Goal: Information Seeking & Learning: Learn about a topic

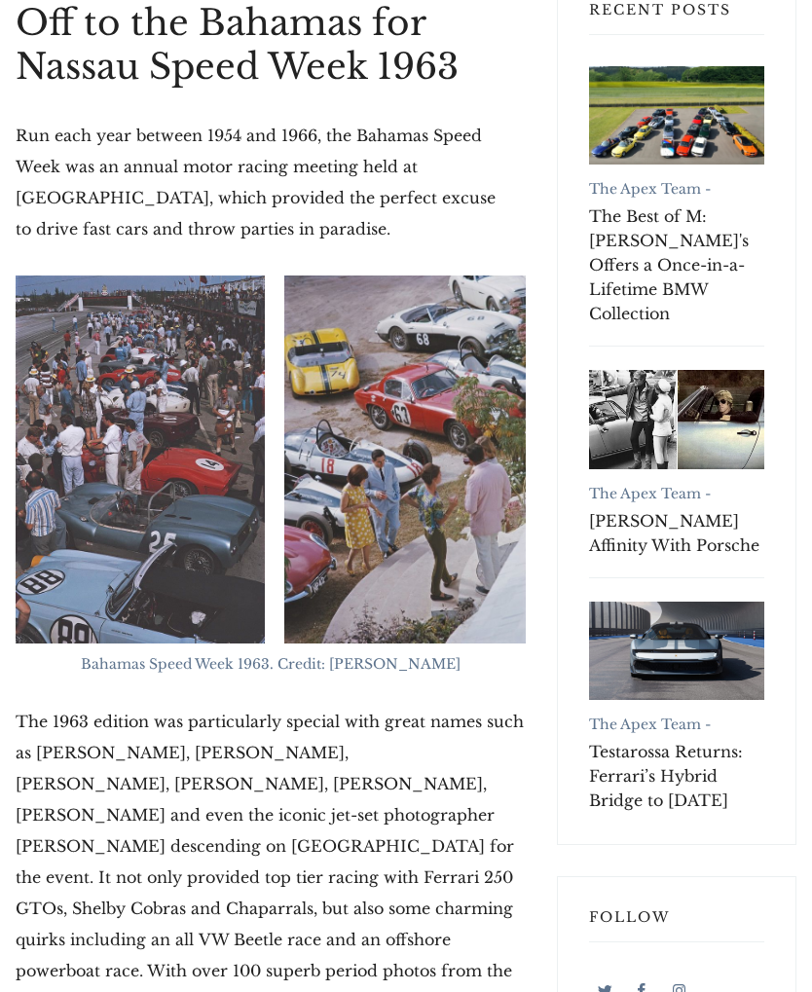
scroll to position [526, 0]
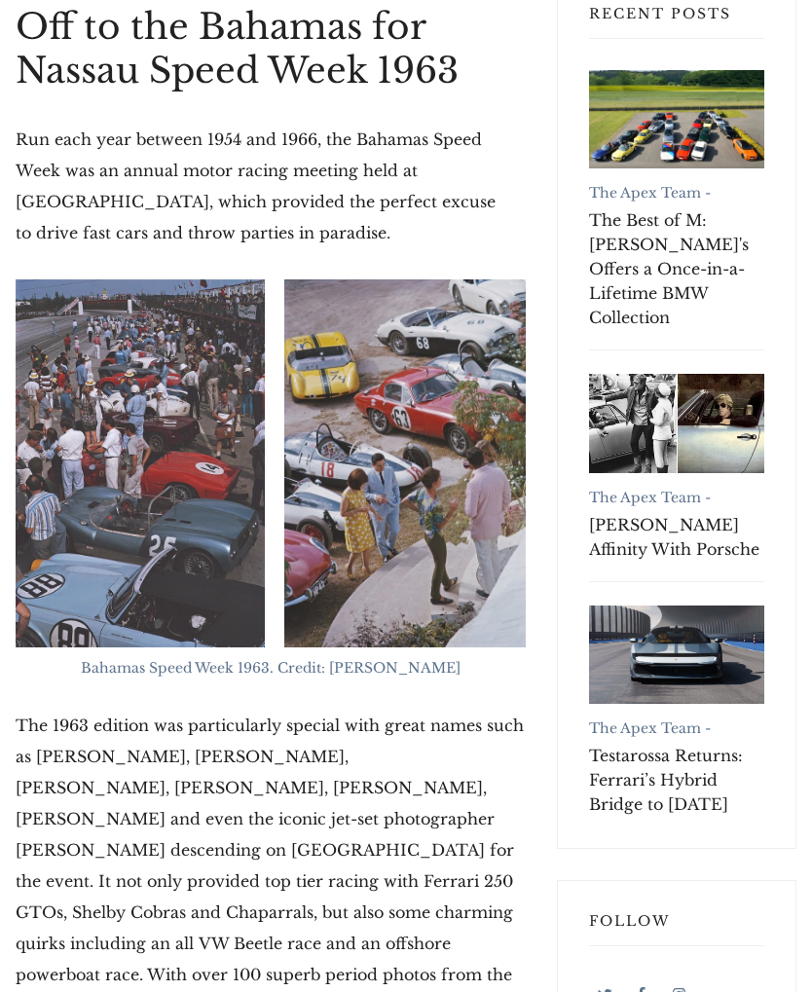
click at [206, 490] on img at bounding box center [140, 463] width 249 height 368
click at [189, 523] on img at bounding box center [140, 463] width 249 height 368
click at [160, 467] on img at bounding box center [140, 463] width 249 height 368
click at [167, 463] on img at bounding box center [140, 463] width 249 height 368
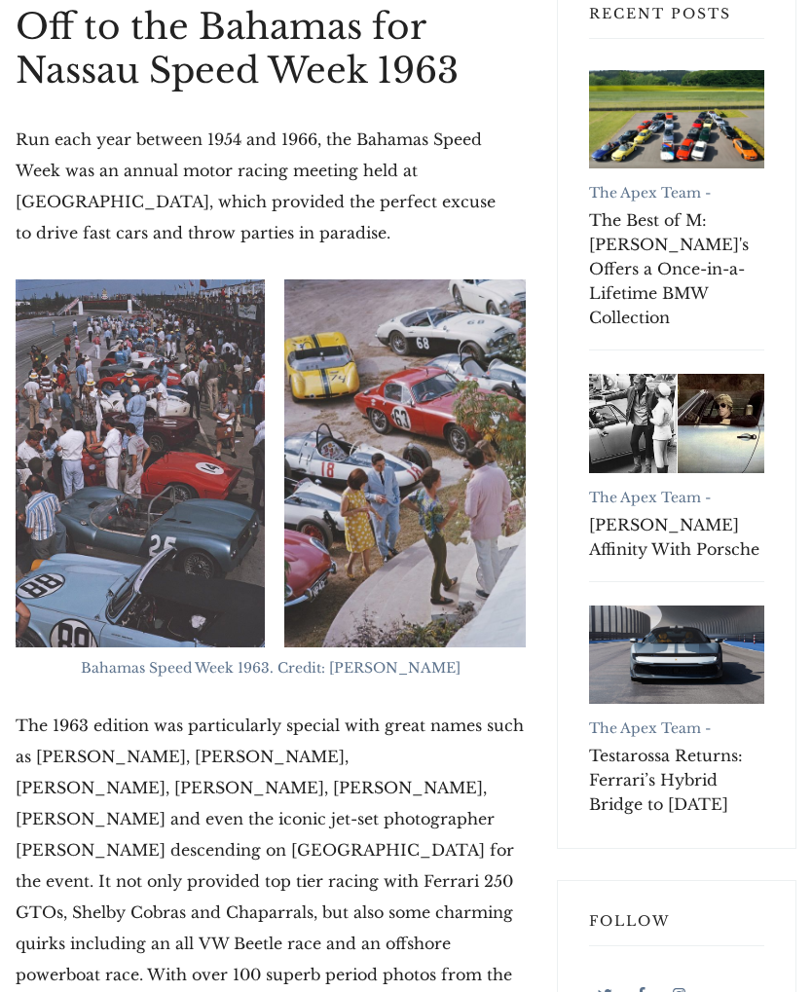
click at [131, 478] on img at bounding box center [140, 463] width 249 height 368
click at [454, 389] on img at bounding box center [404, 463] width 241 height 368
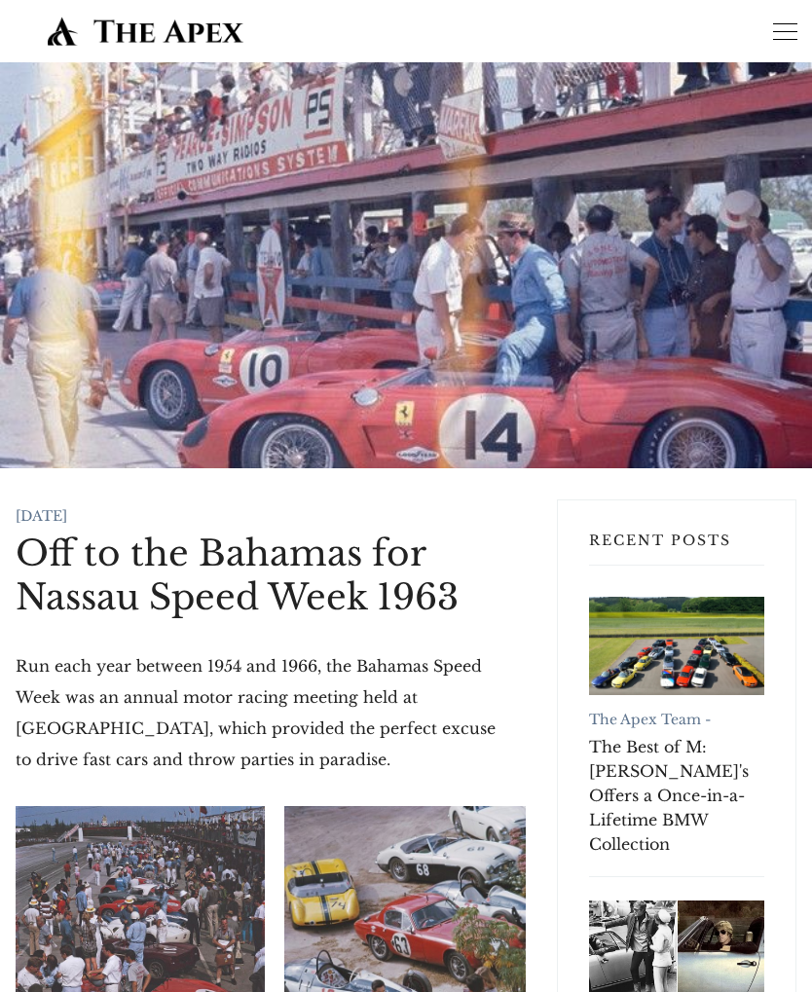
scroll to position [526, 0]
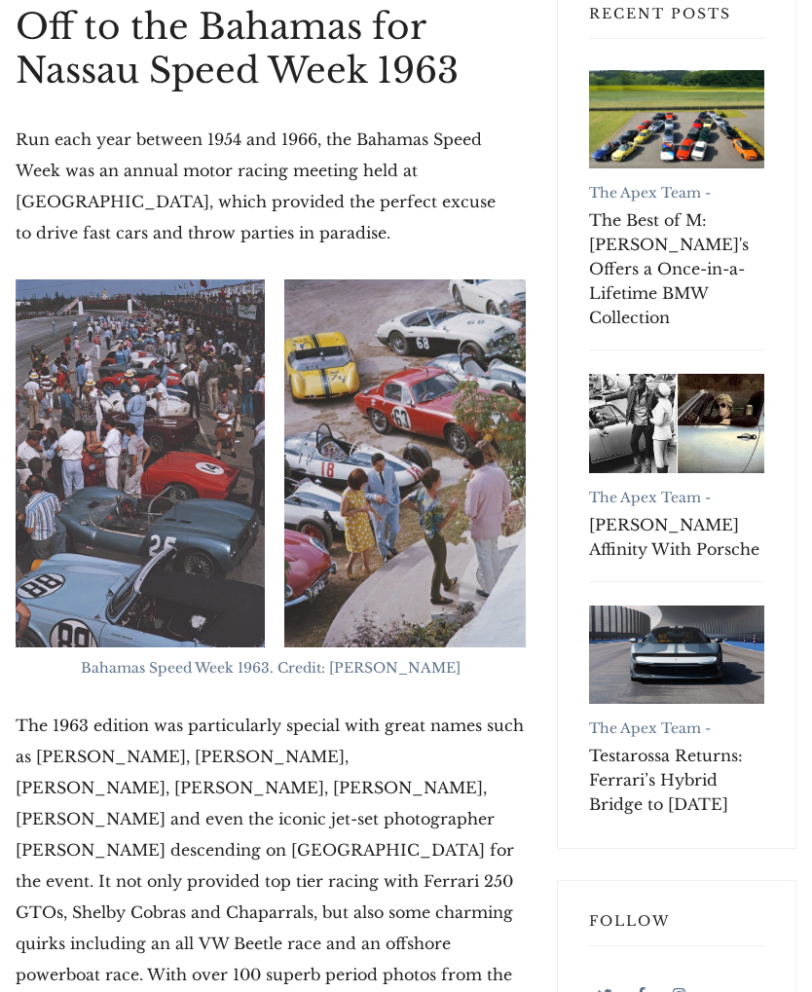
click at [146, 496] on img at bounding box center [140, 463] width 249 height 368
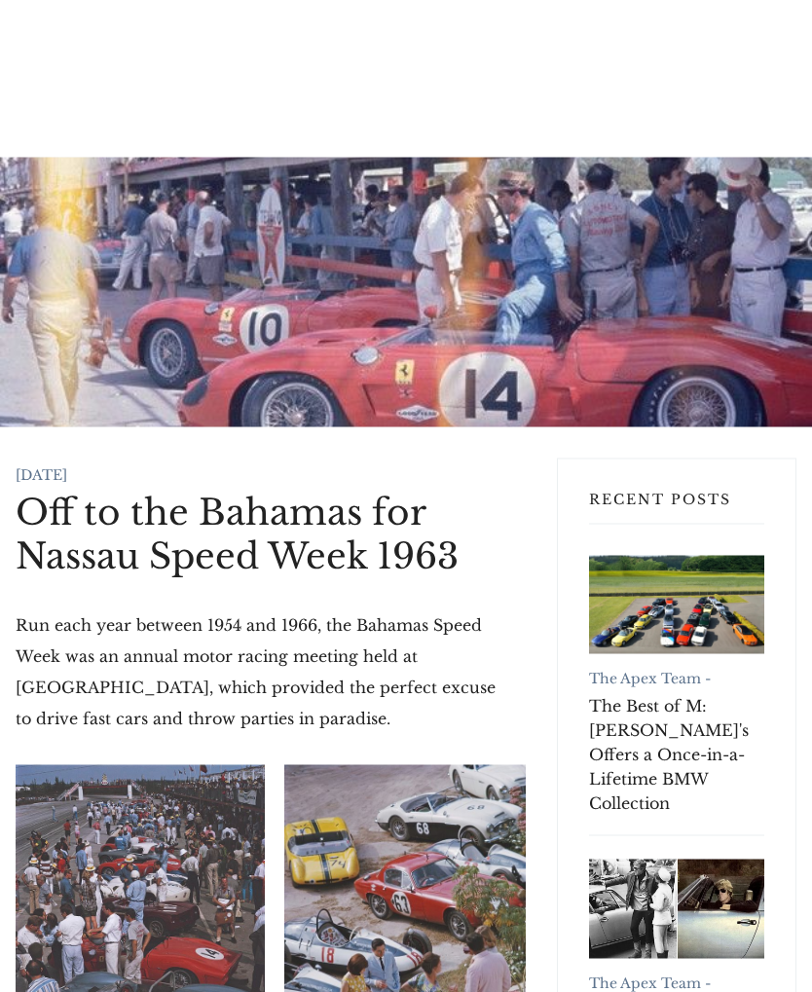
scroll to position [0, 0]
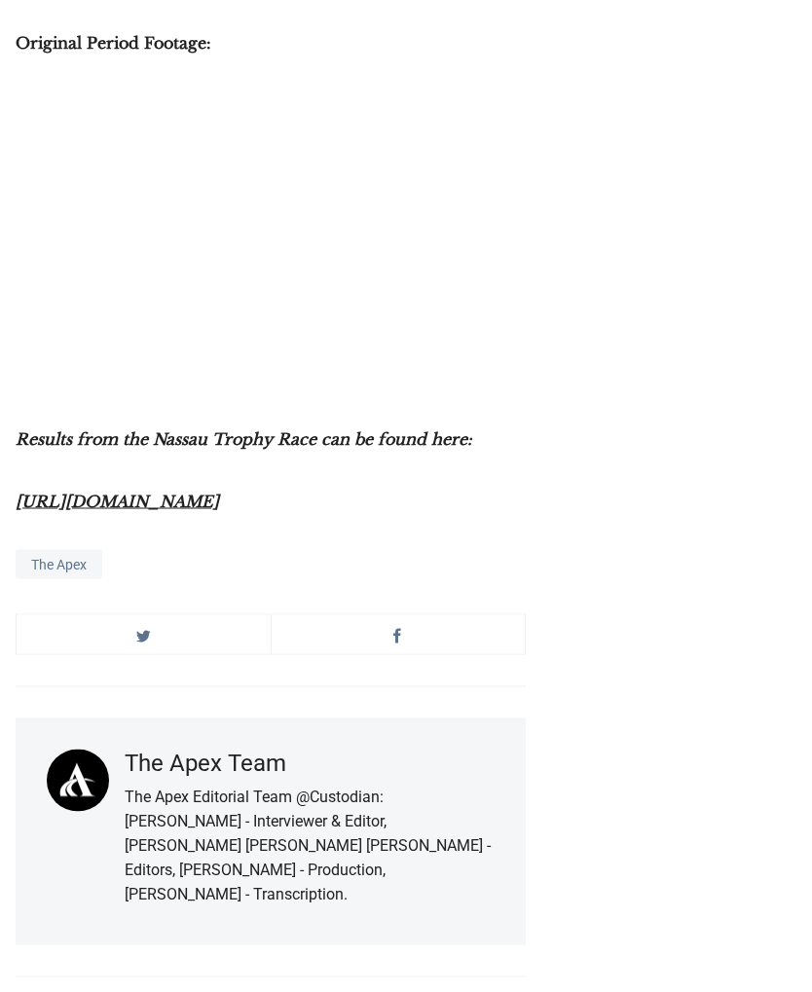
scroll to position [13231, 0]
